Goal: Information Seeking & Learning: Find specific page/section

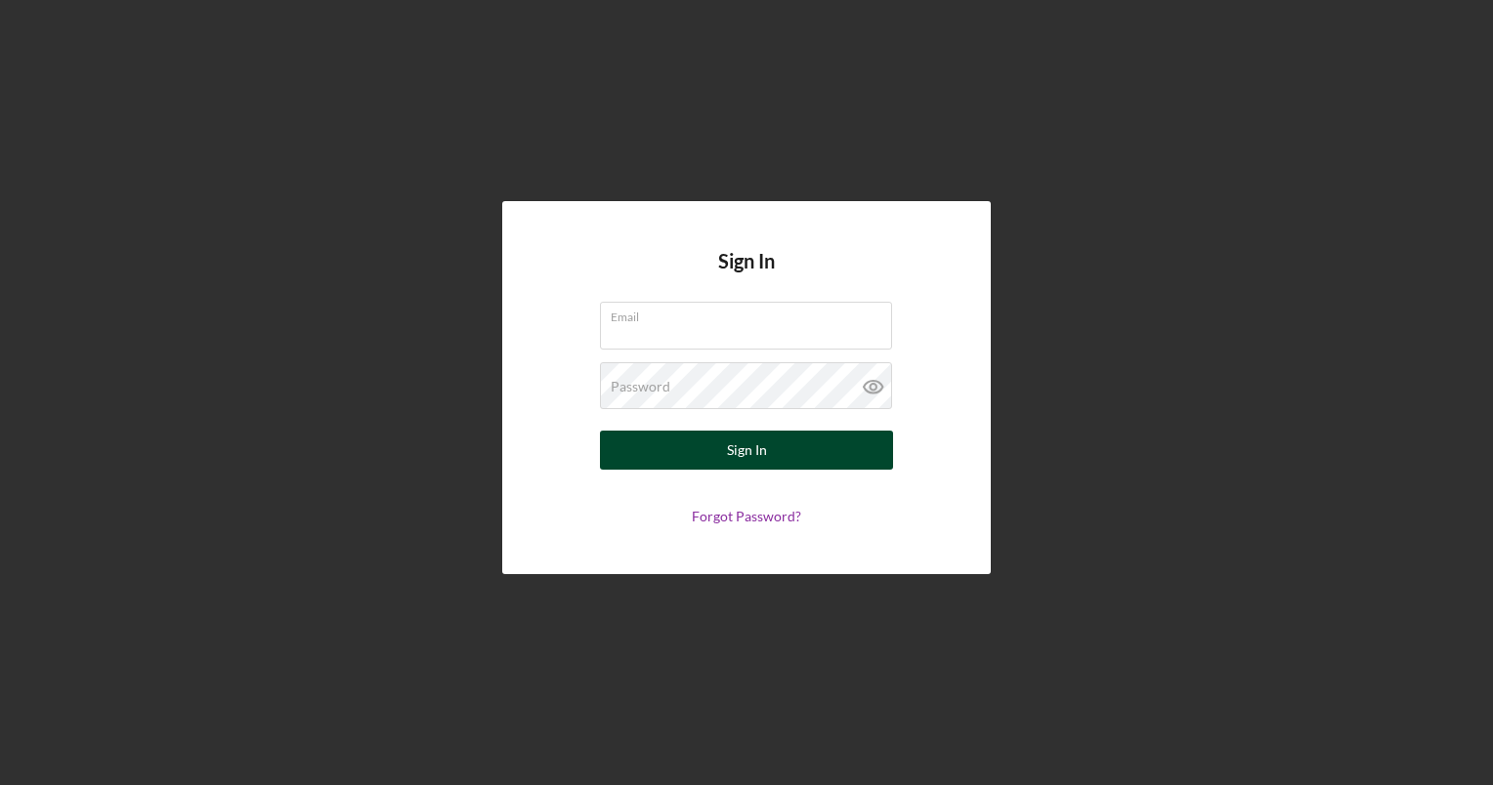
type input "[EMAIL_ADDRESS][DOMAIN_NAME]"
click at [696, 452] on button "Sign In" at bounding box center [746, 450] width 293 height 39
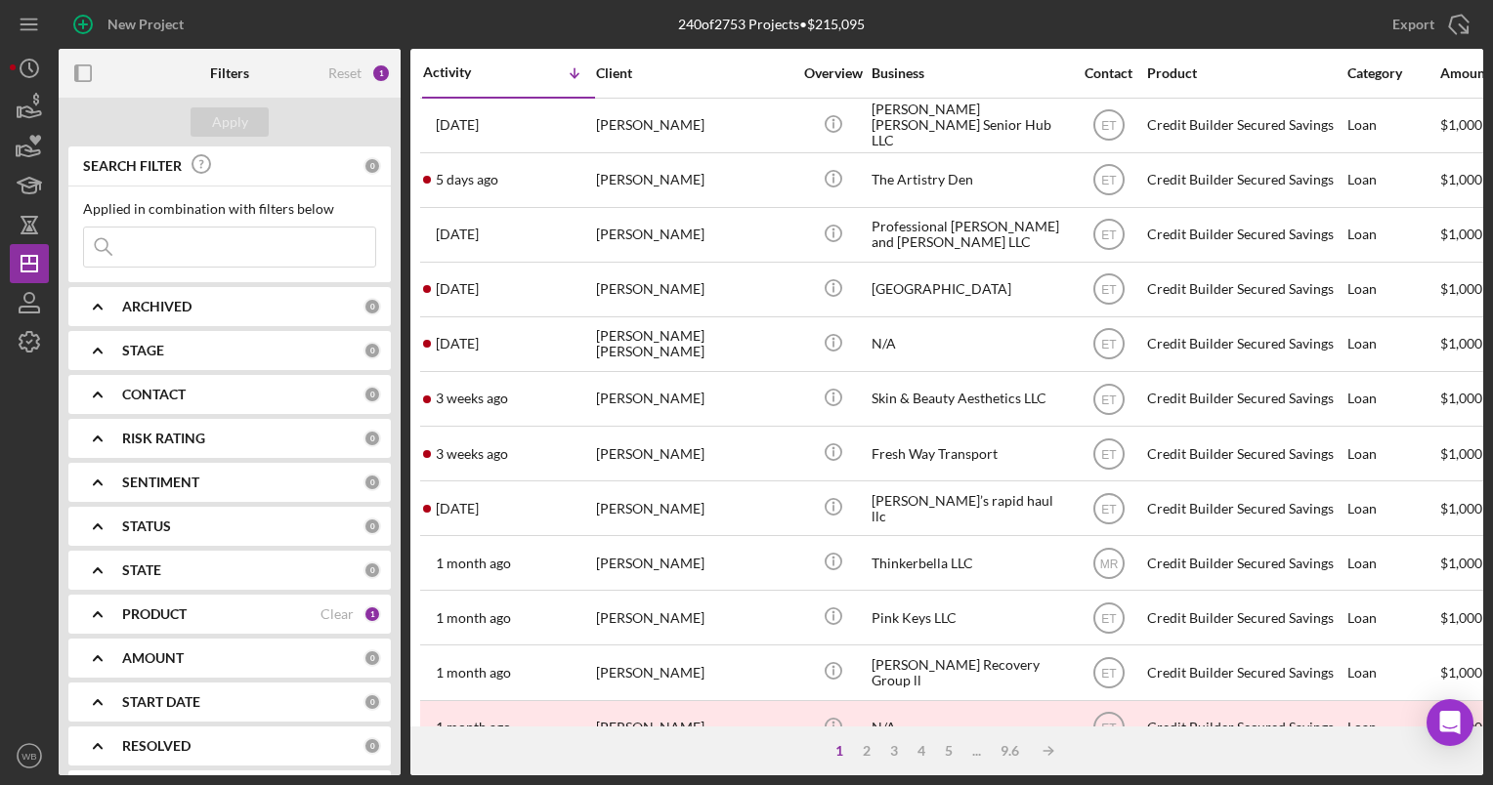
click at [218, 248] on input at bounding box center [229, 247] width 291 height 39
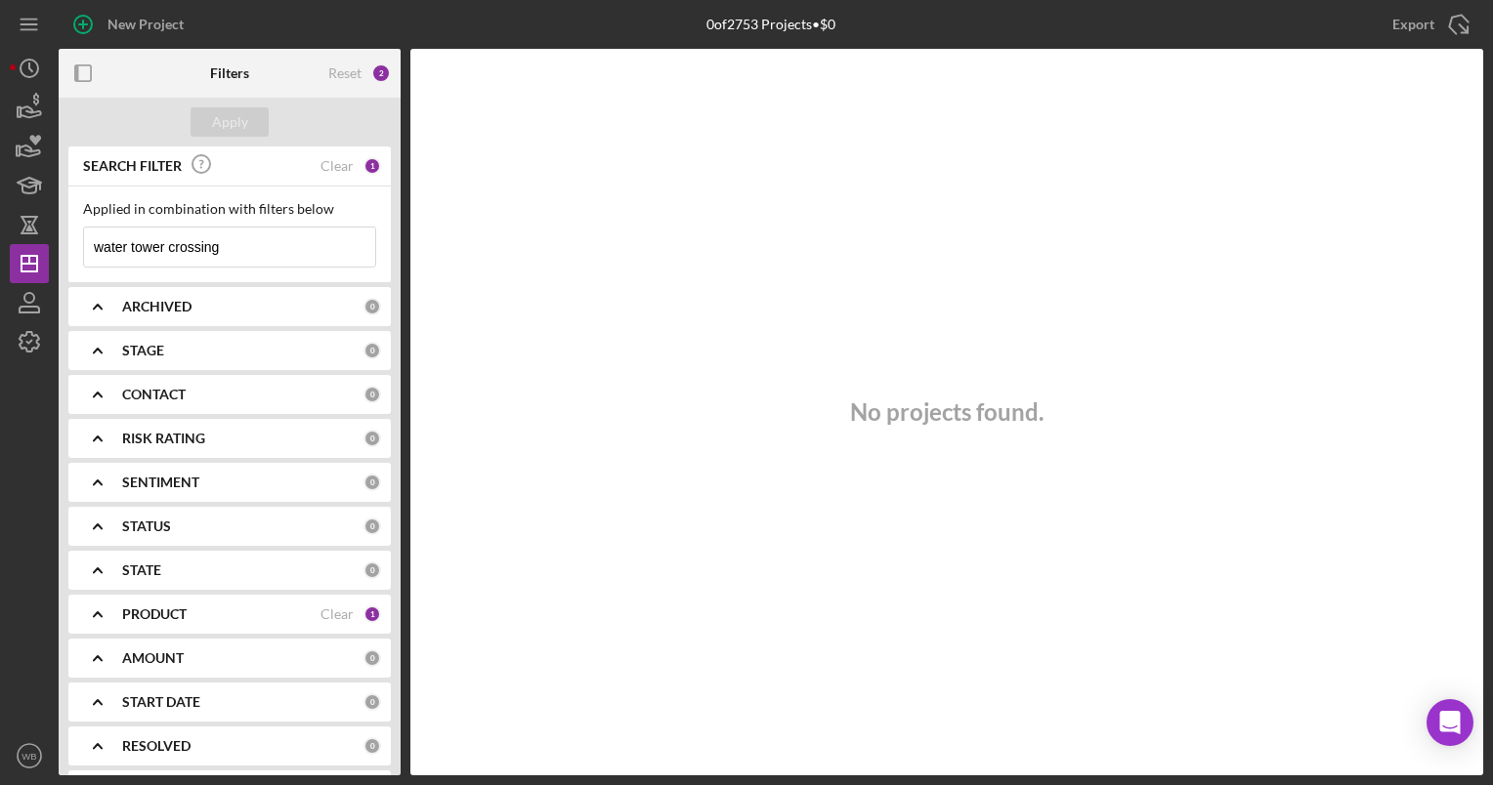
type input "water tower crossing"
drag, startPoint x: 242, startPoint y: 250, endPoint x: 84, endPoint y: 250, distance: 158.3
click at [84, 250] on input "water tower crossing" at bounding box center [229, 247] width 291 height 39
type input "water"
click at [338, 162] on div "Clear" at bounding box center [336, 166] width 33 height 16
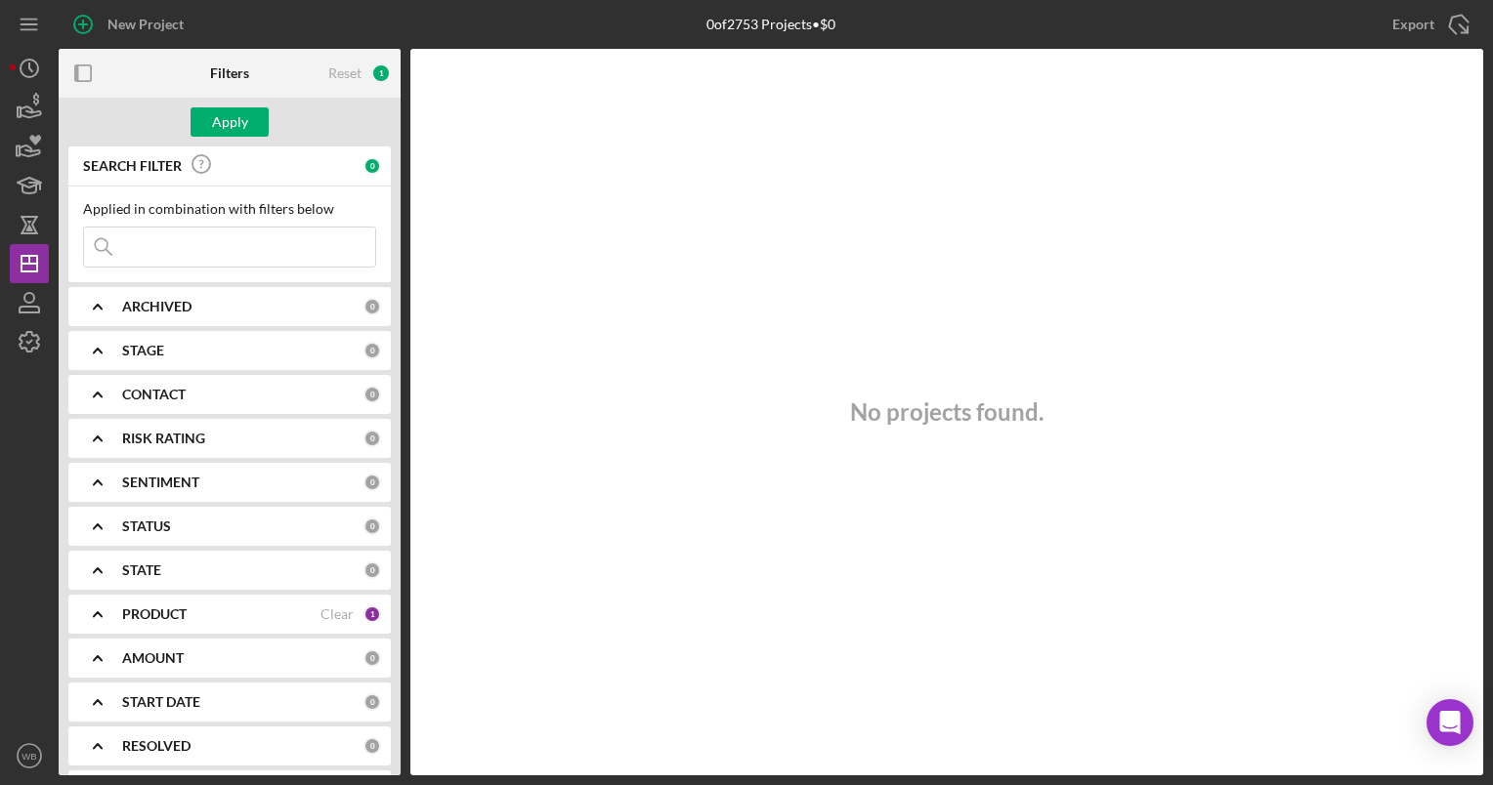
click at [182, 254] on input at bounding box center [229, 247] width 291 height 39
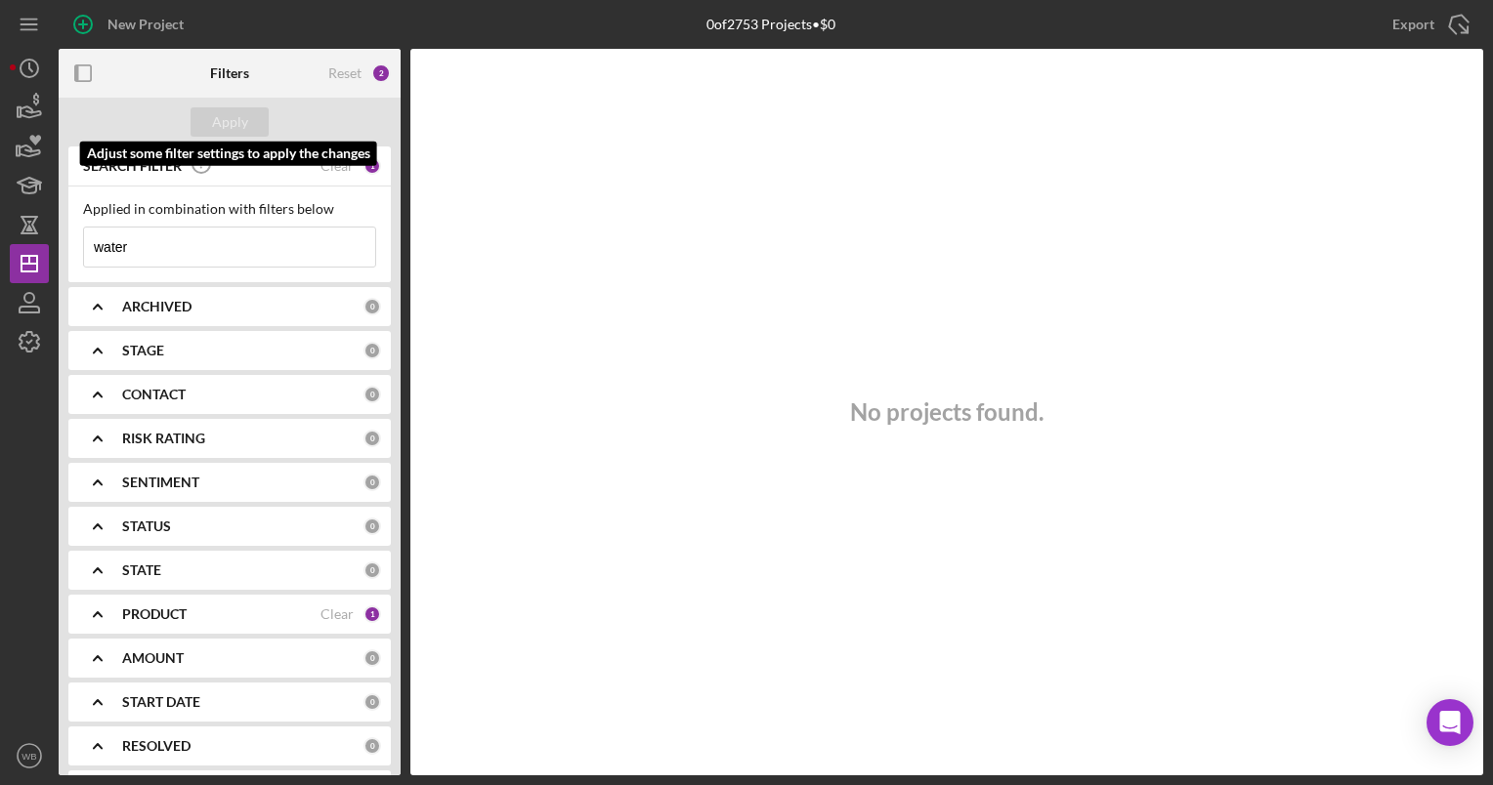
type input "water"
click at [331, 156] on div "SEARCH FILTER Clear 1" at bounding box center [229, 167] width 303 height 44
click at [348, 164] on div "Clear" at bounding box center [336, 166] width 33 height 16
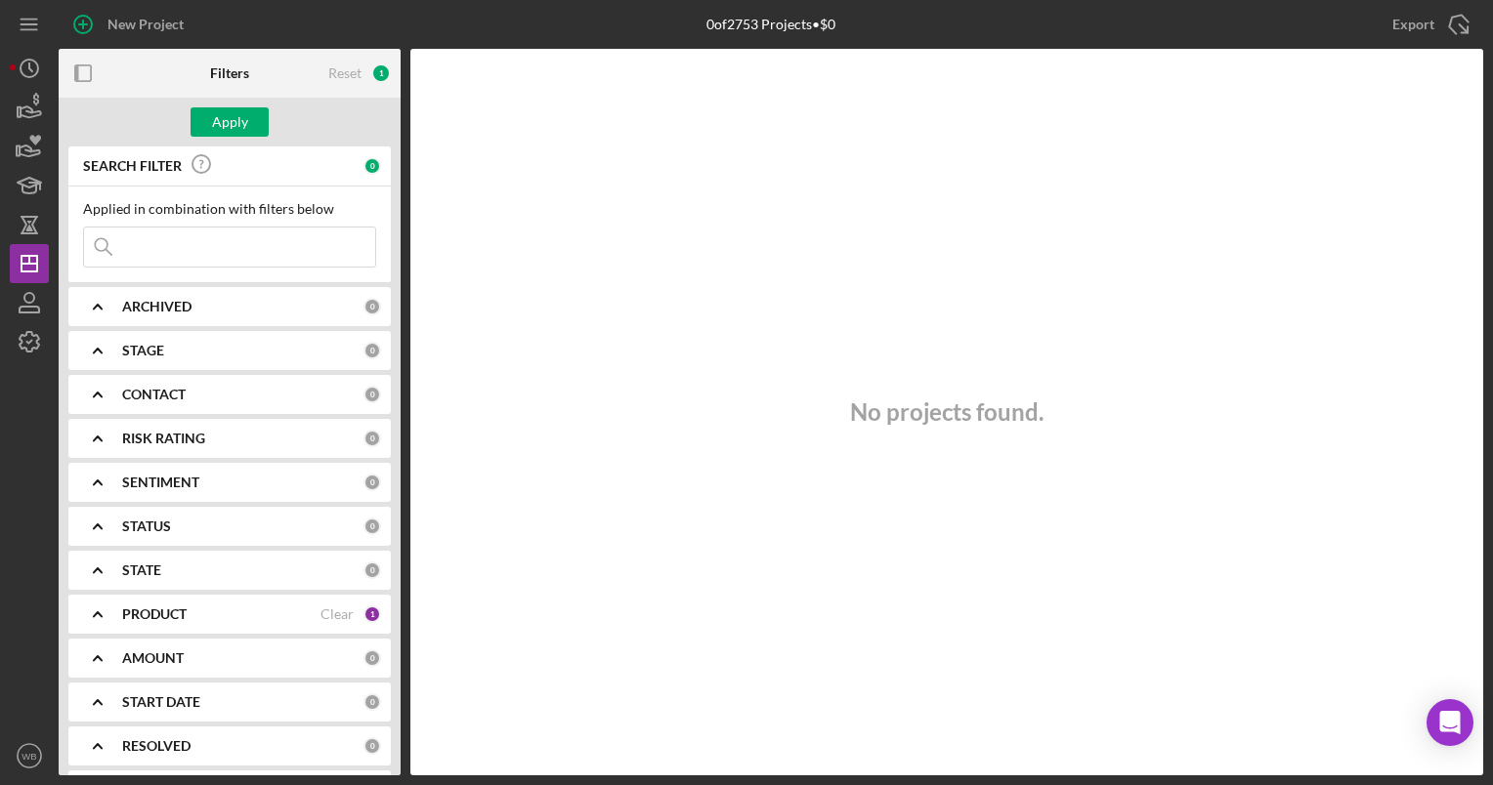
click at [198, 248] on input at bounding box center [229, 247] width 291 height 39
type input "water"
click at [363, 162] on div "1" at bounding box center [372, 166] width 18 height 18
click at [141, 614] on b "PRODUCT" at bounding box center [154, 615] width 64 height 16
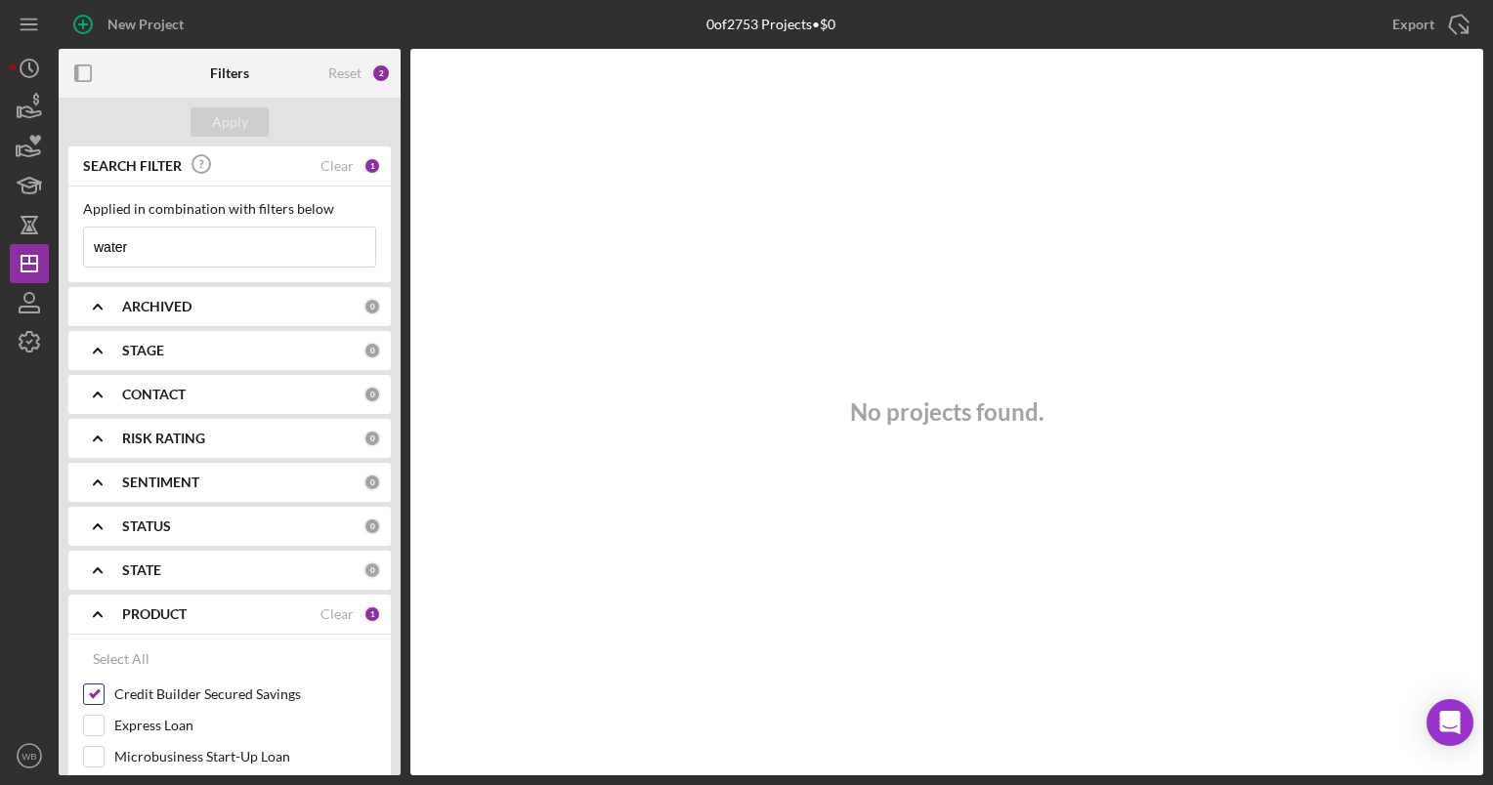
click at [92, 697] on input "Credit Builder Secured Savings" at bounding box center [94, 695] width 20 height 20
checkbox input "false"
click at [179, 241] on input "water" at bounding box center [229, 247] width 291 height 39
click at [236, 117] on div "Apply" at bounding box center [230, 121] width 36 height 29
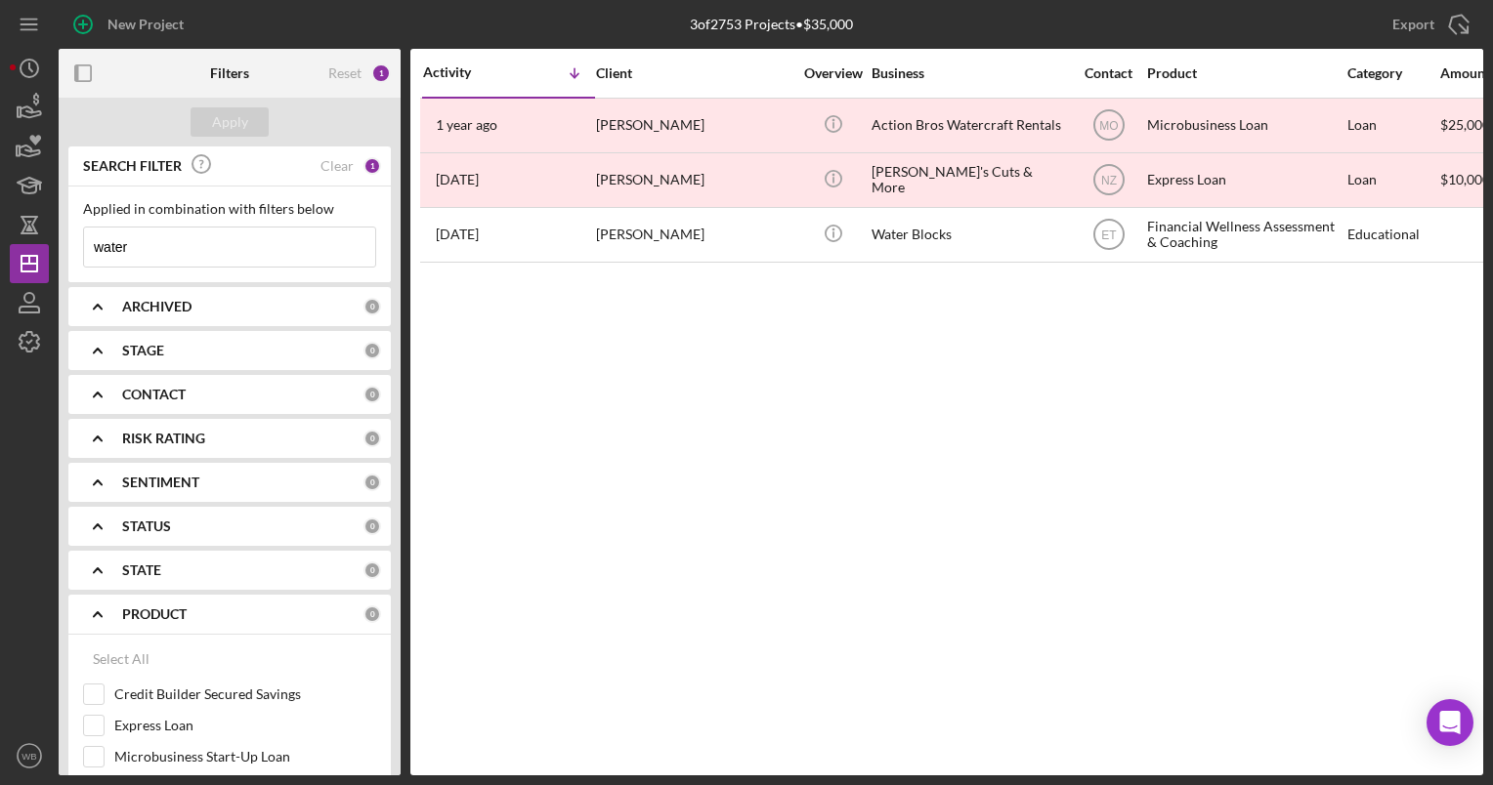
click at [173, 250] on input "water" at bounding box center [229, 247] width 291 height 39
click at [335, 160] on div "Clear" at bounding box center [336, 166] width 33 height 16
